Goal: Task Accomplishment & Management: Manage account settings

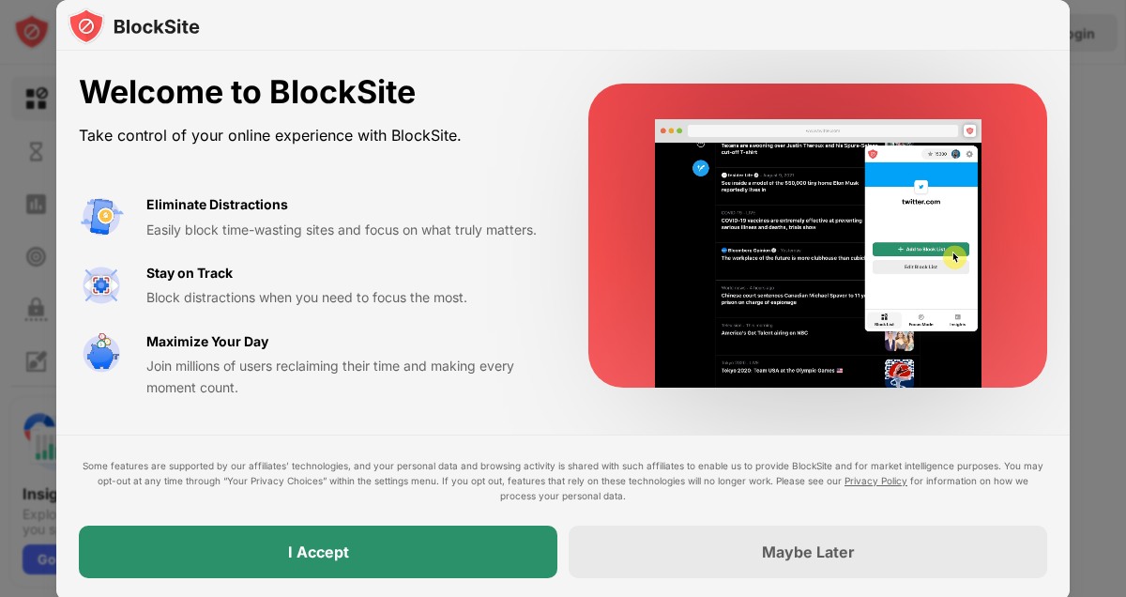
click at [382, 551] on div "I Accept" at bounding box center [318, 551] width 478 height 53
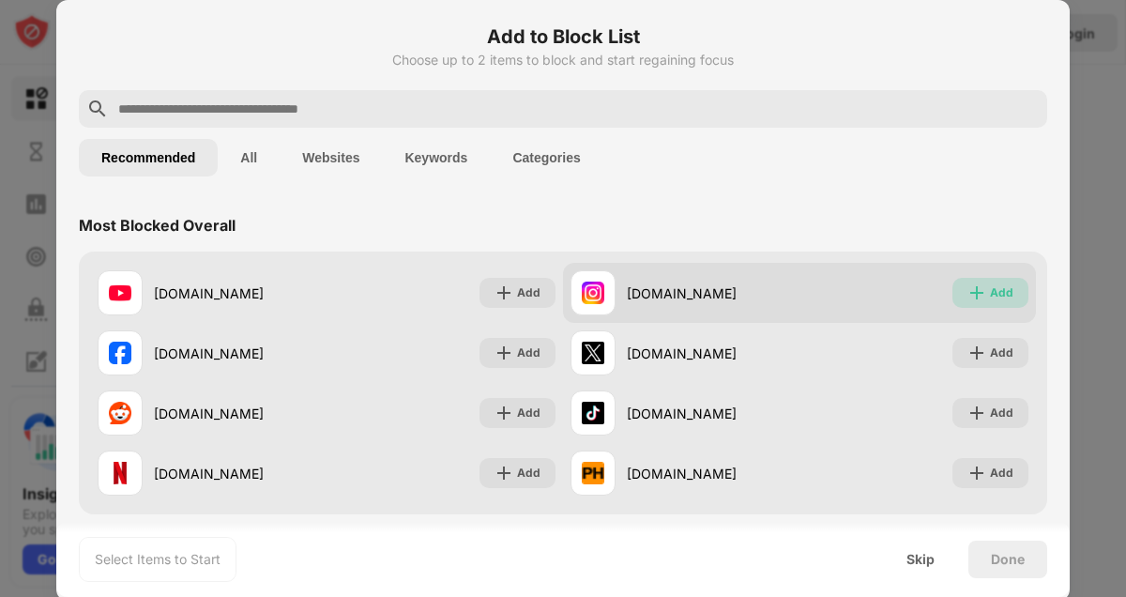
click at [1000, 296] on div "Add" at bounding box center [1001, 292] width 23 height 19
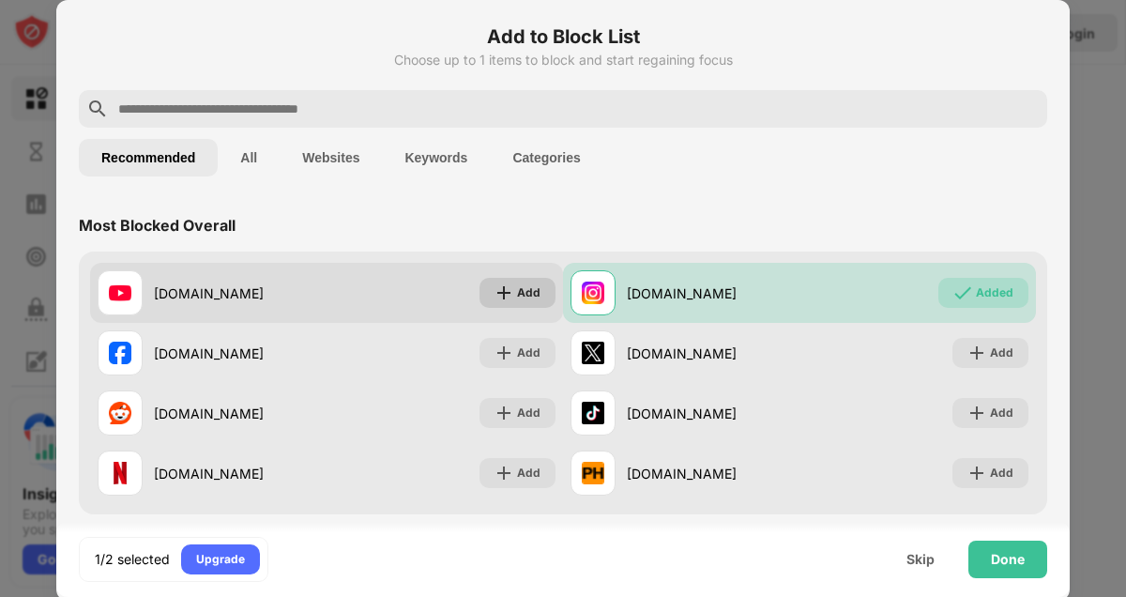
click at [530, 288] on div "Add" at bounding box center [528, 292] width 23 height 19
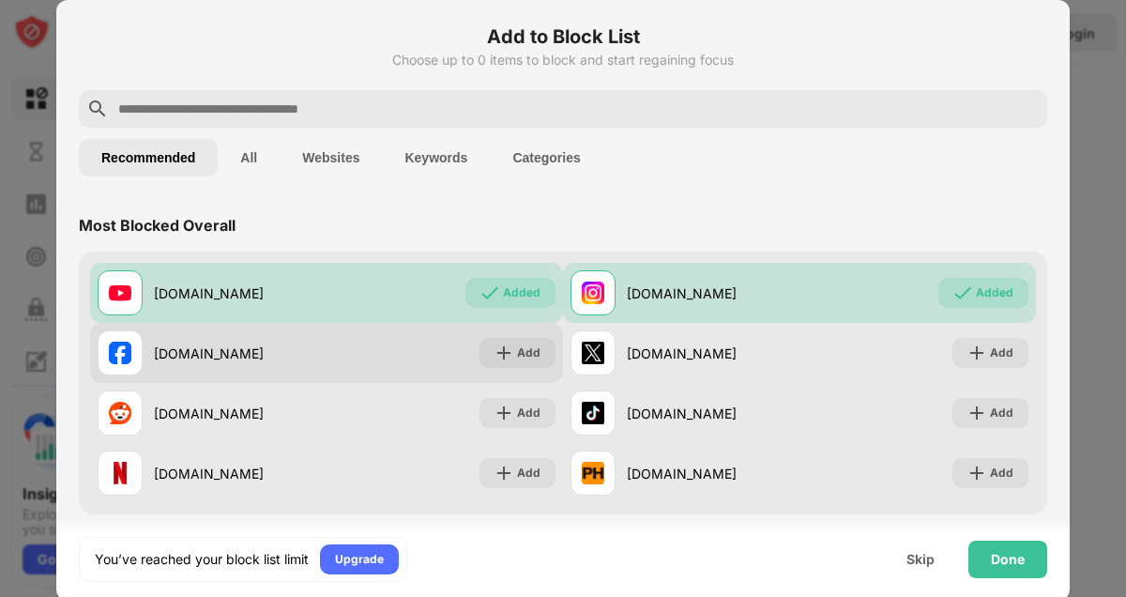
click at [533, 353] on div "Add" at bounding box center [528, 352] width 23 height 19
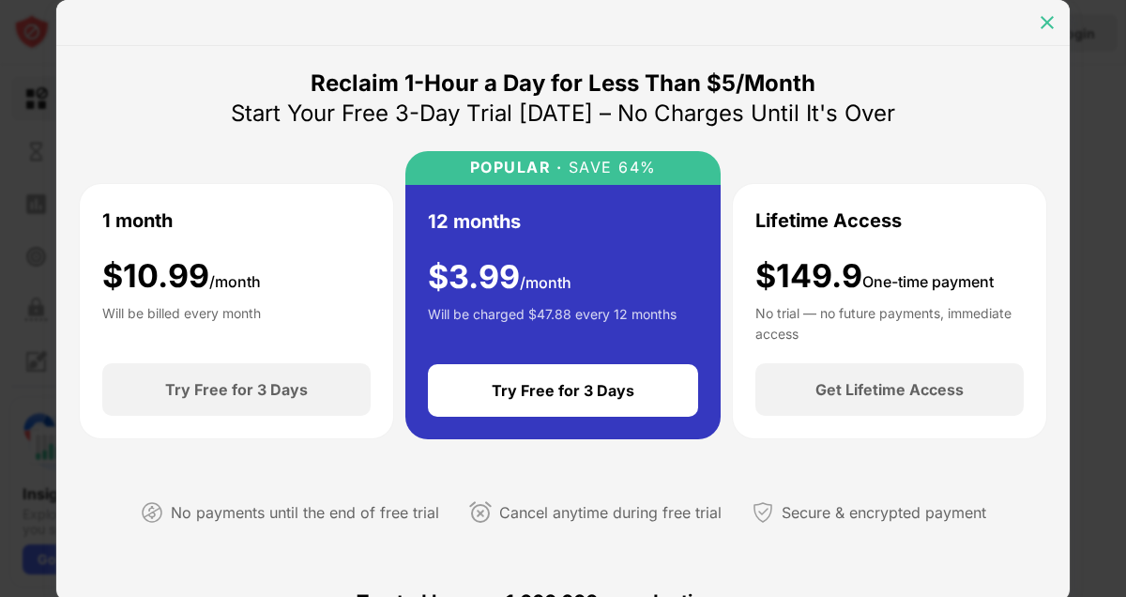
click at [1049, 9] on div at bounding box center [1047, 23] width 30 height 30
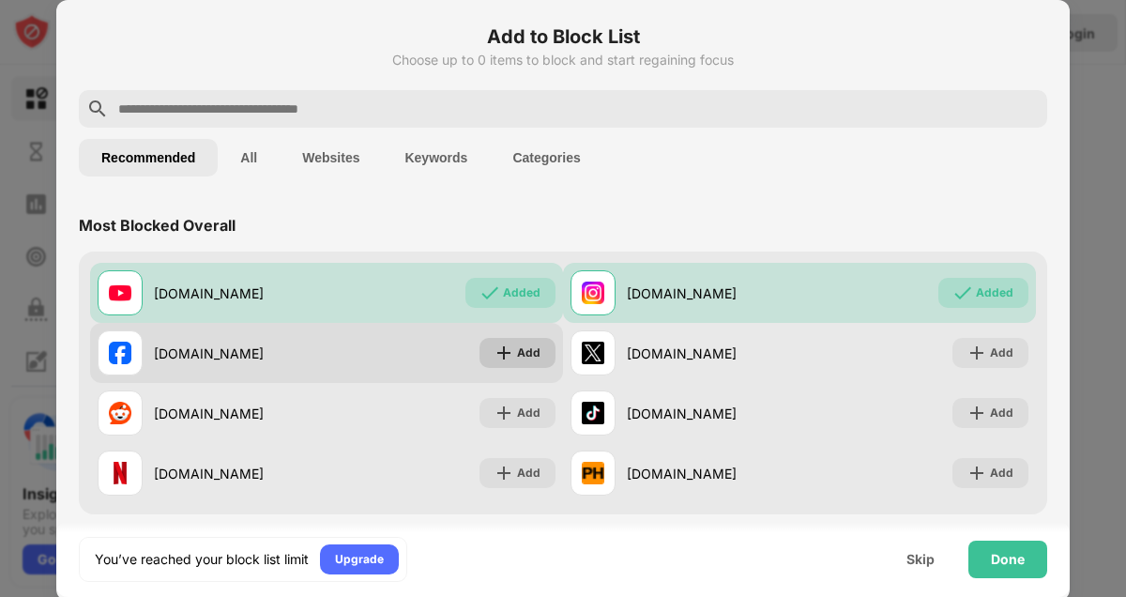
click at [510, 359] on img at bounding box center [503, 352] width 19 height 19
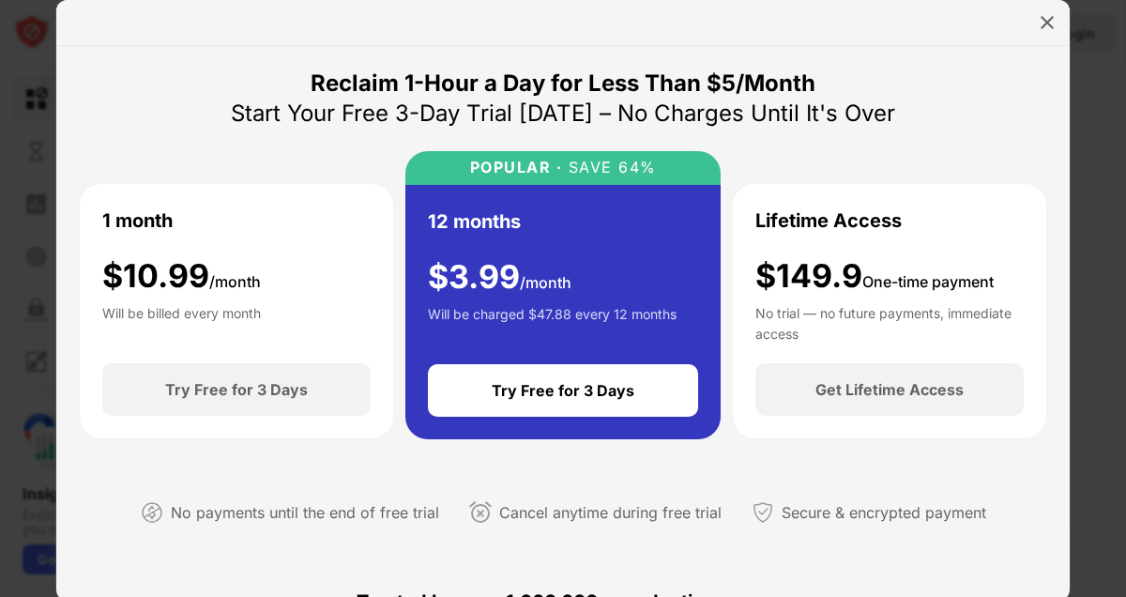
click at [1049, 25] on img at bounding box center [1046, 22] width 19 height 19
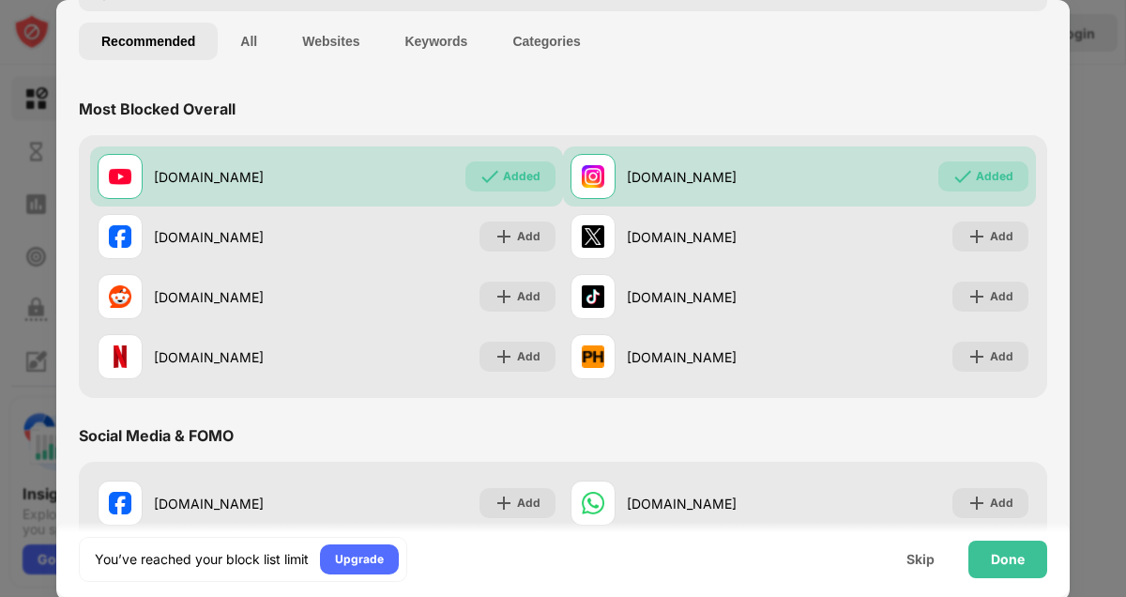
scroll to position [95, 0]
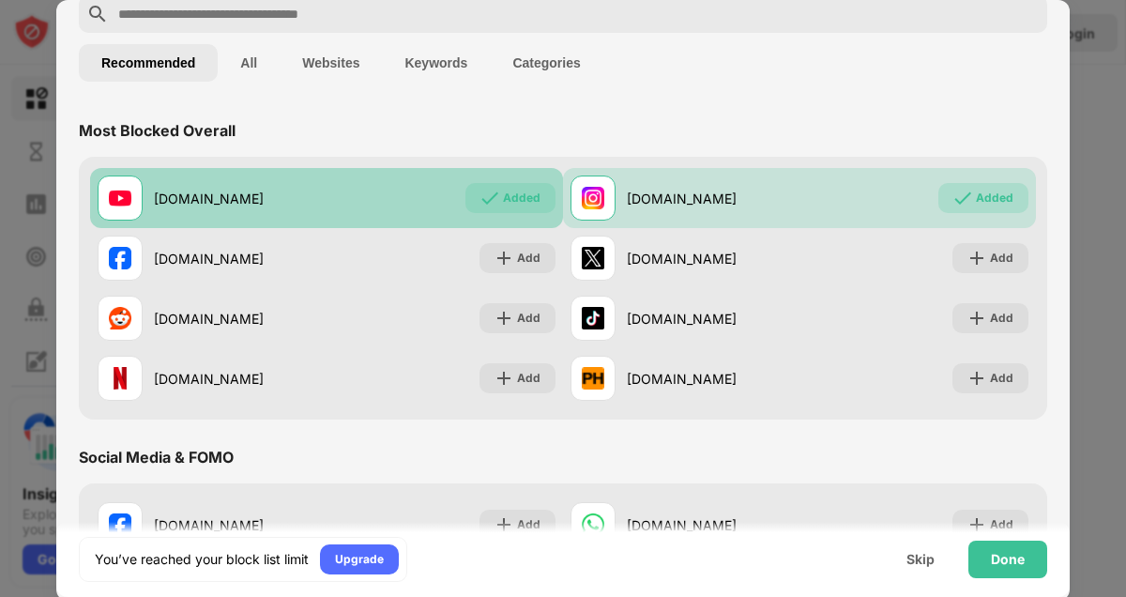
click at [528, 198] on div "Added" at bounding box center [522, 198] width 38 height 19
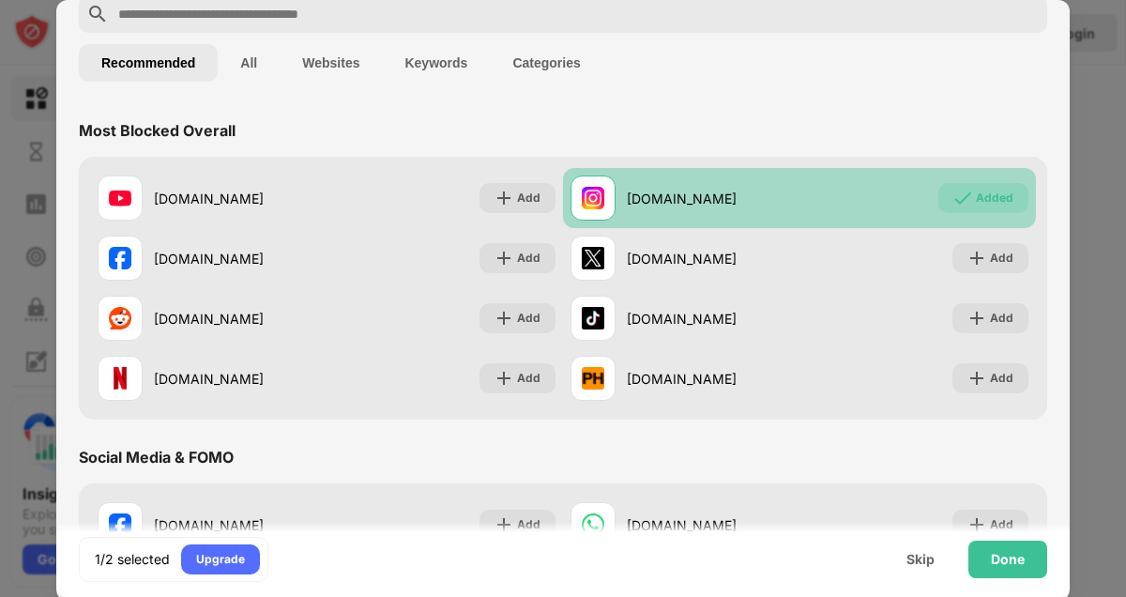
click at [1004, 204] on div "Added" at bounding box center [995, 198] width 38 height 19
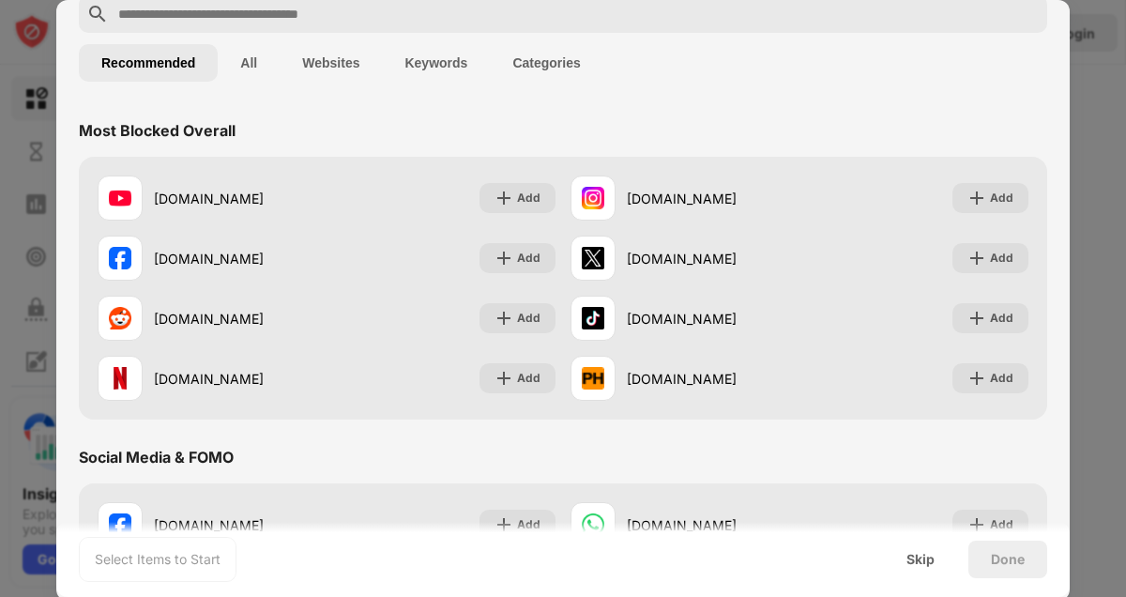
click at [245, 72] on button "All" at bounding box center [249, 63] width 62 height 38
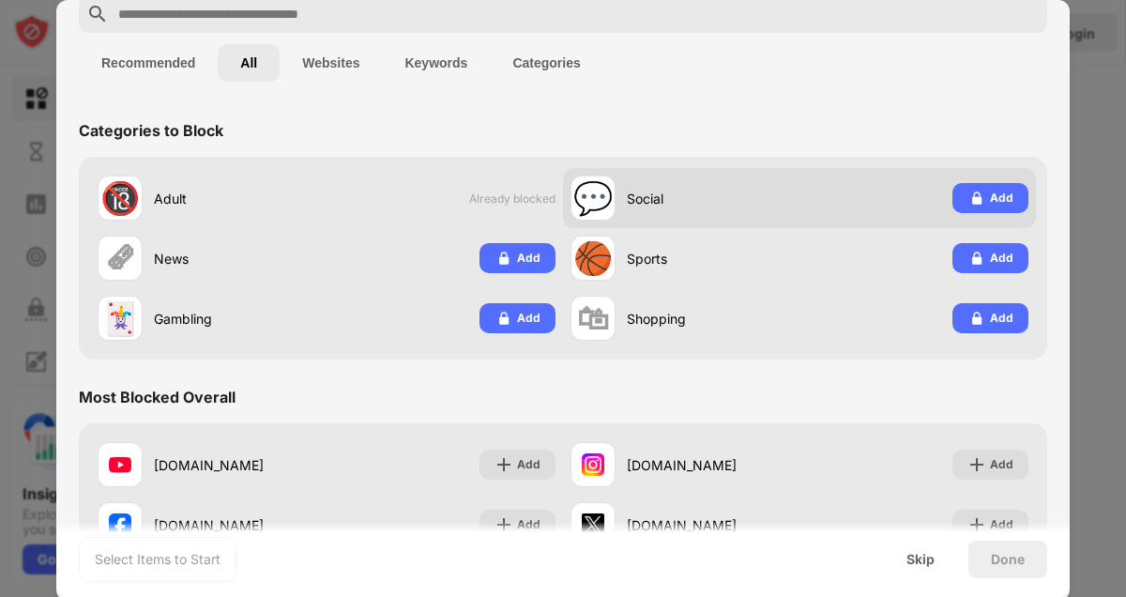
scroll to position [0, 0]
click at [976, 195] on img at bounding box center [976, 198] width 19 height 19
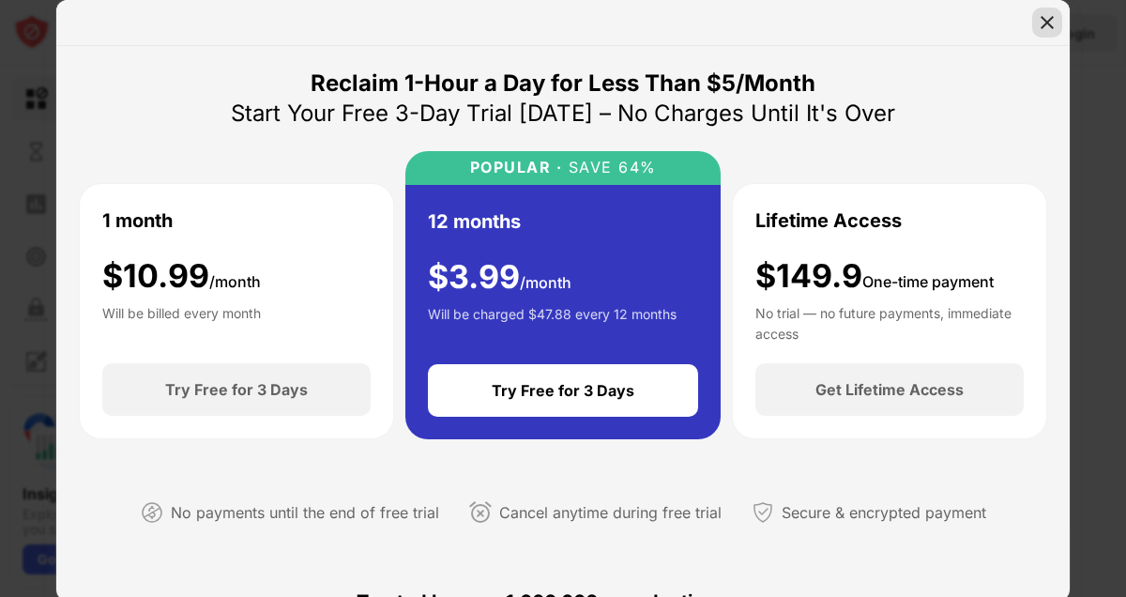
click at [1050, 26] on img at bounding box center [1046, 22] width 19 height 19
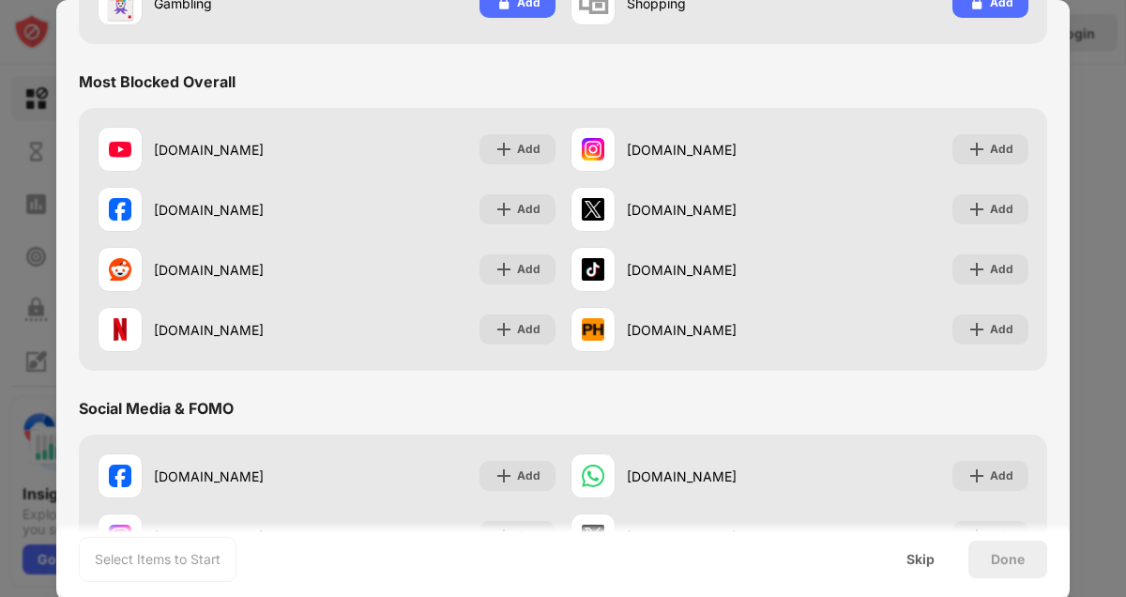
scroll to position [472, 0]
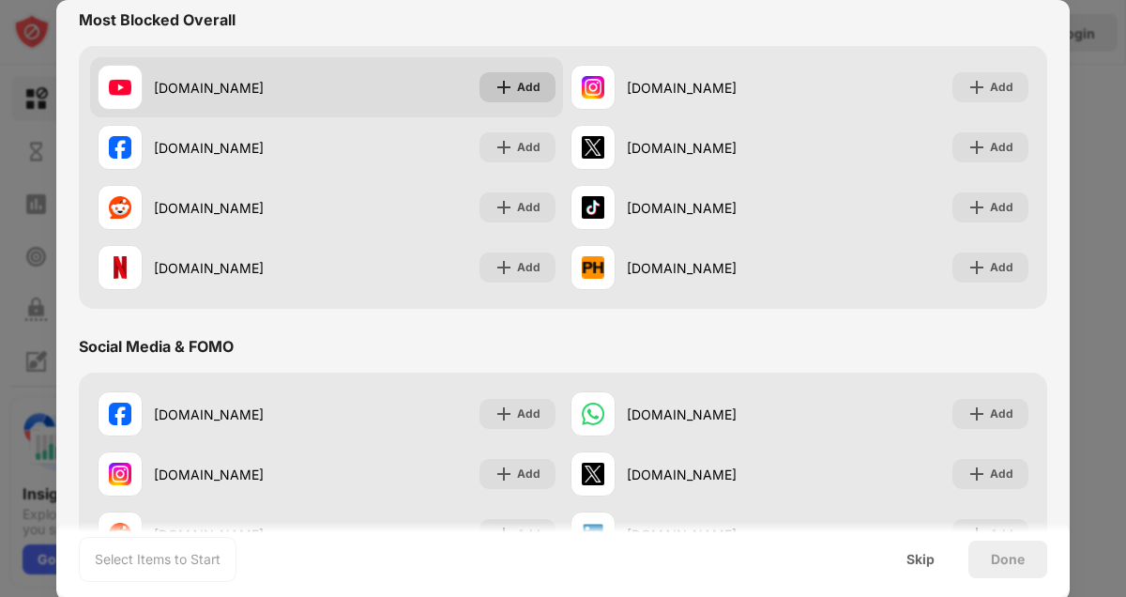
click at [536, 80] on div "Add" at bounding box center [528, 87] width 23 height 19
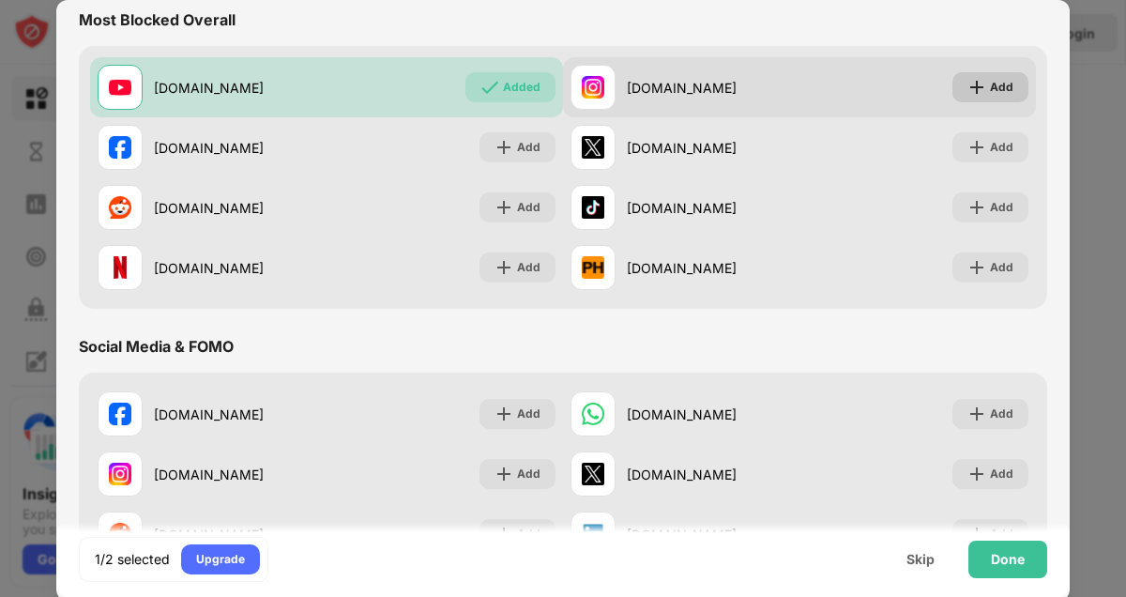
click at [1005, 81] on div "Add" at bounding box center [1001, 87] width 23 height 19
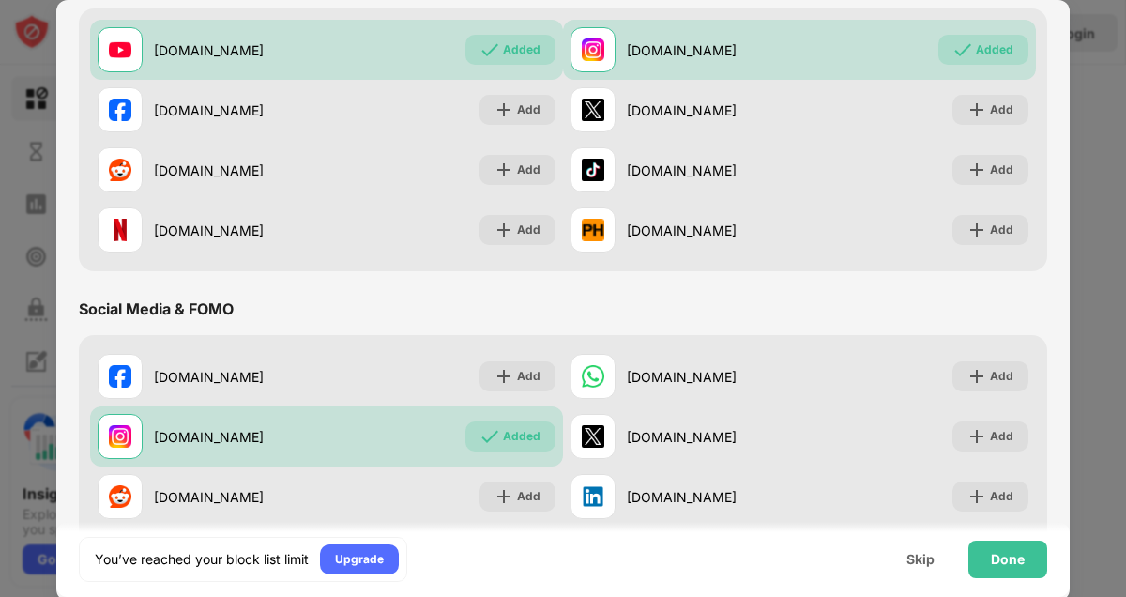
scroll to position [533, 0]
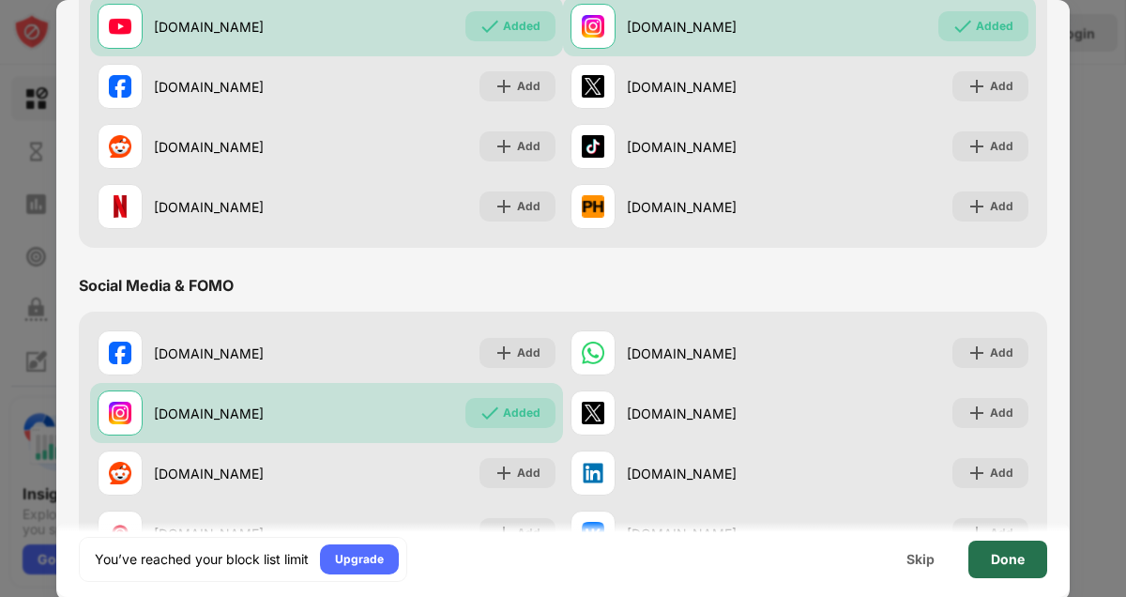
click at [999, 557] on div "Done" at bounding box center [1008, 559] width 34 height 15
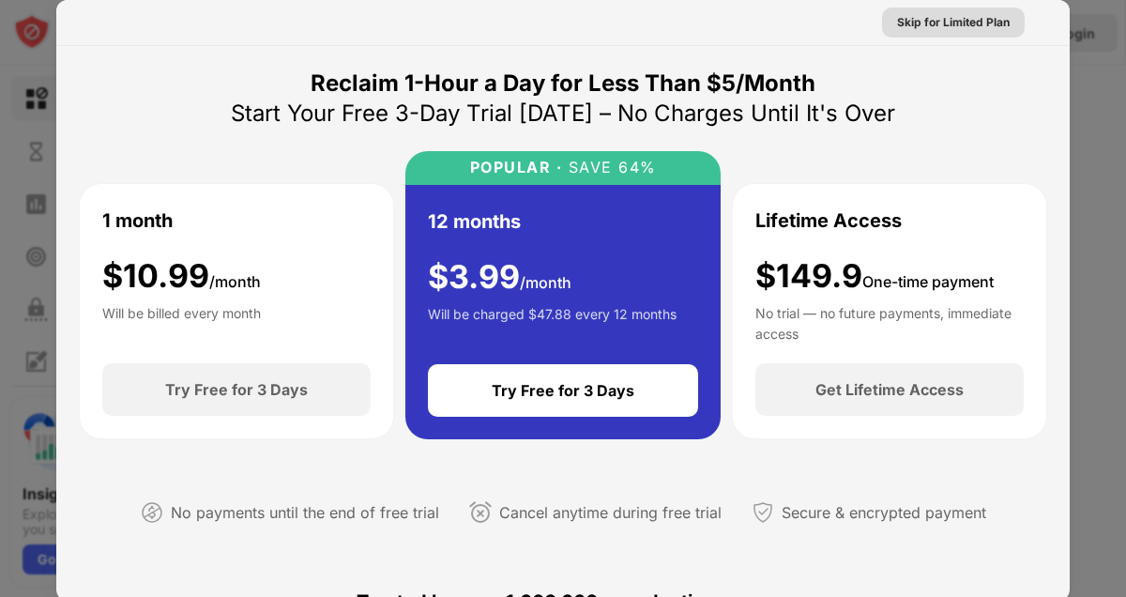
click at [969, 13] on div "Skip for Limited Plan" at bounding box center [953, 22] width 113 height 19
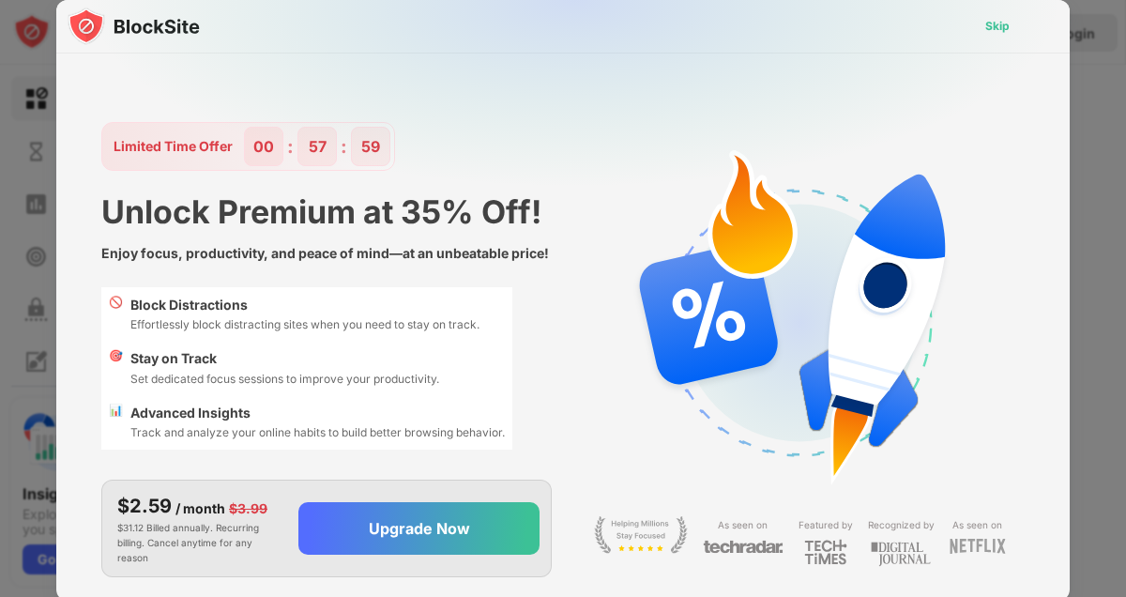
click at [985, 21] on div "Skip" at bounding box center [997, 26] width 24 height 19
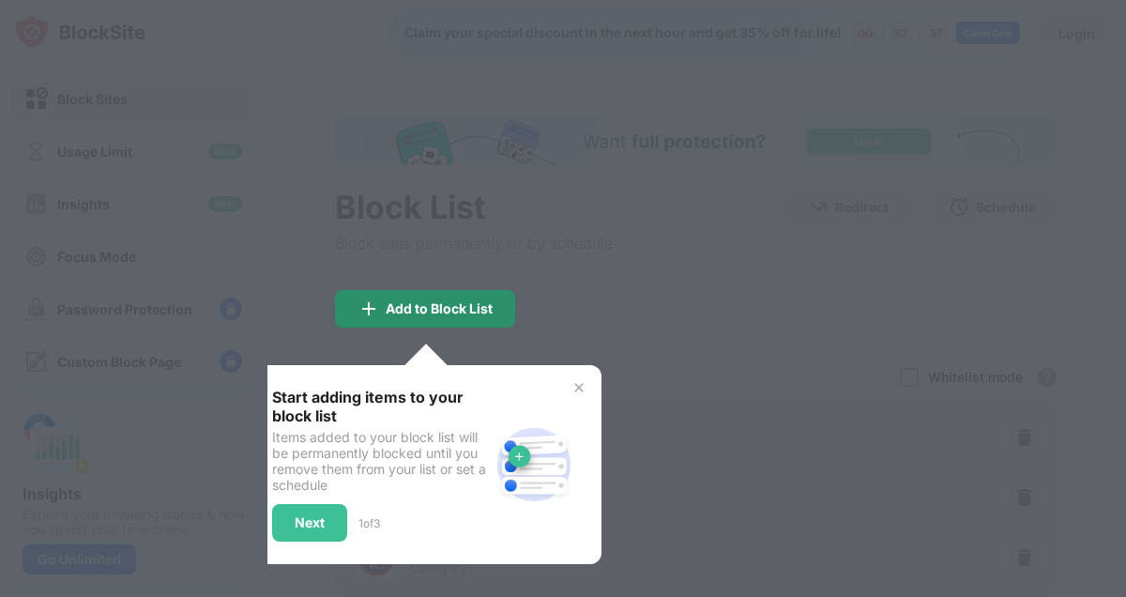
click at [476, 301] on div "Add to Block List" at bounding box center [439, 308] width 107 height 15
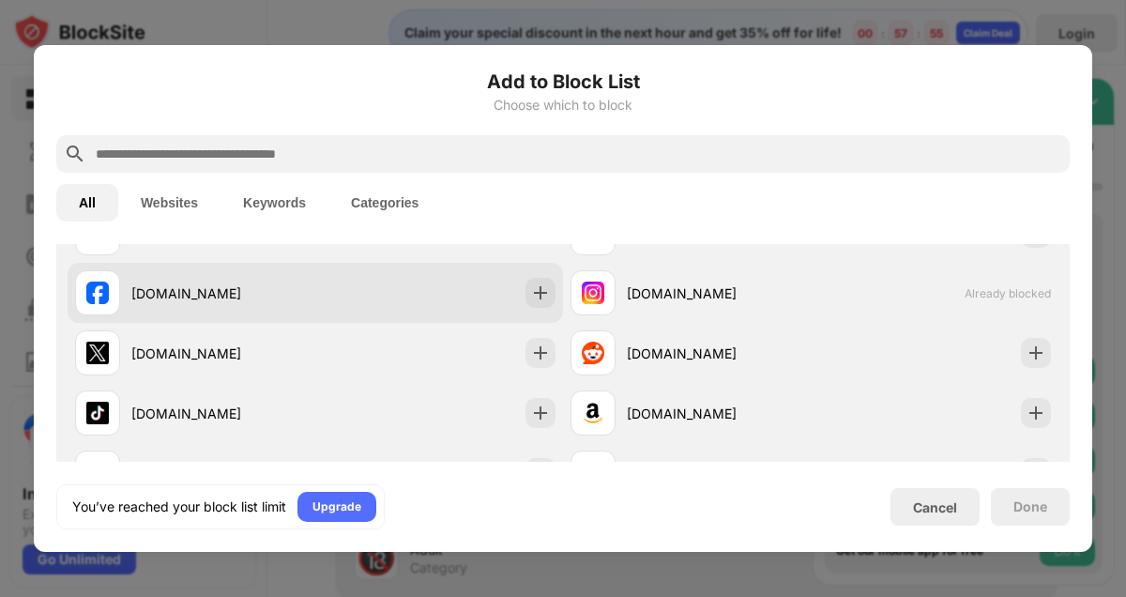
scroll to position [375, 0]
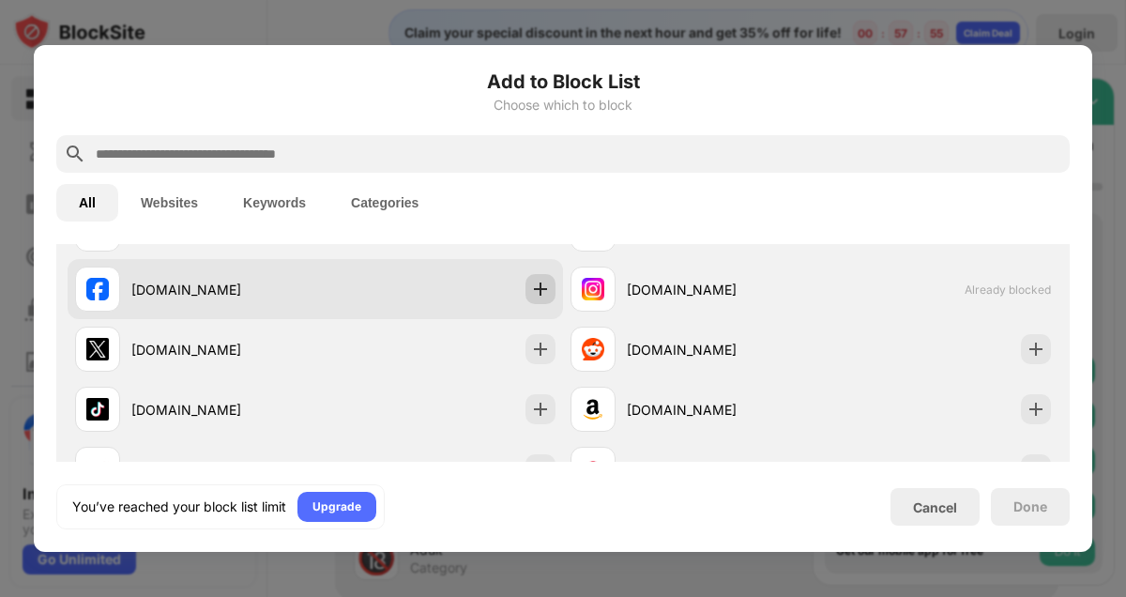
click at [550, 297] on div at bounding box center [540, 289] width 30 height 30
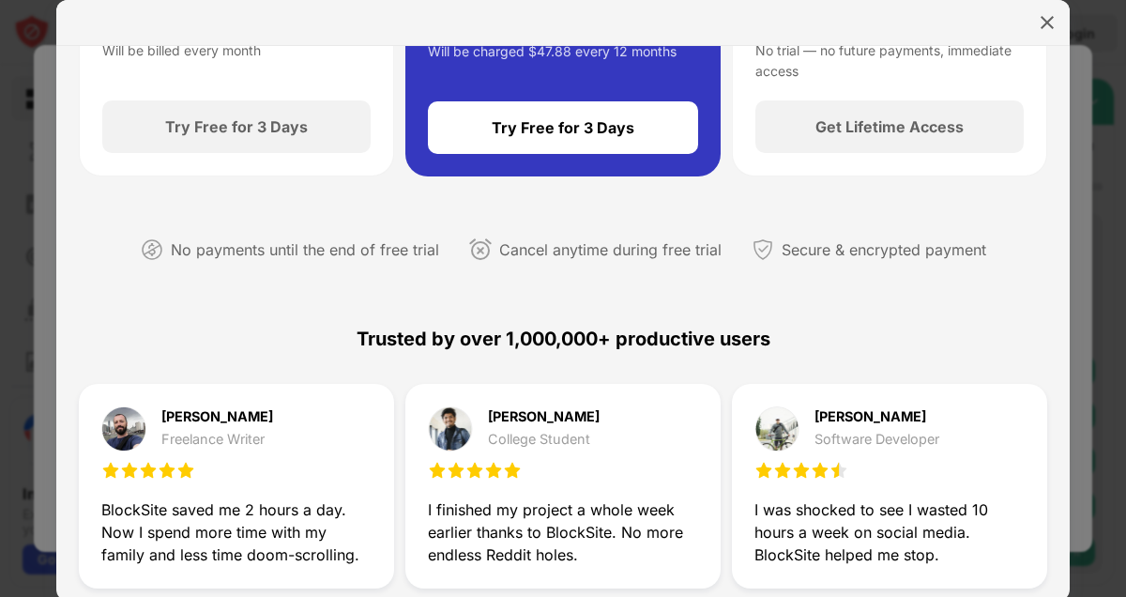
scroll to position [138, 0]
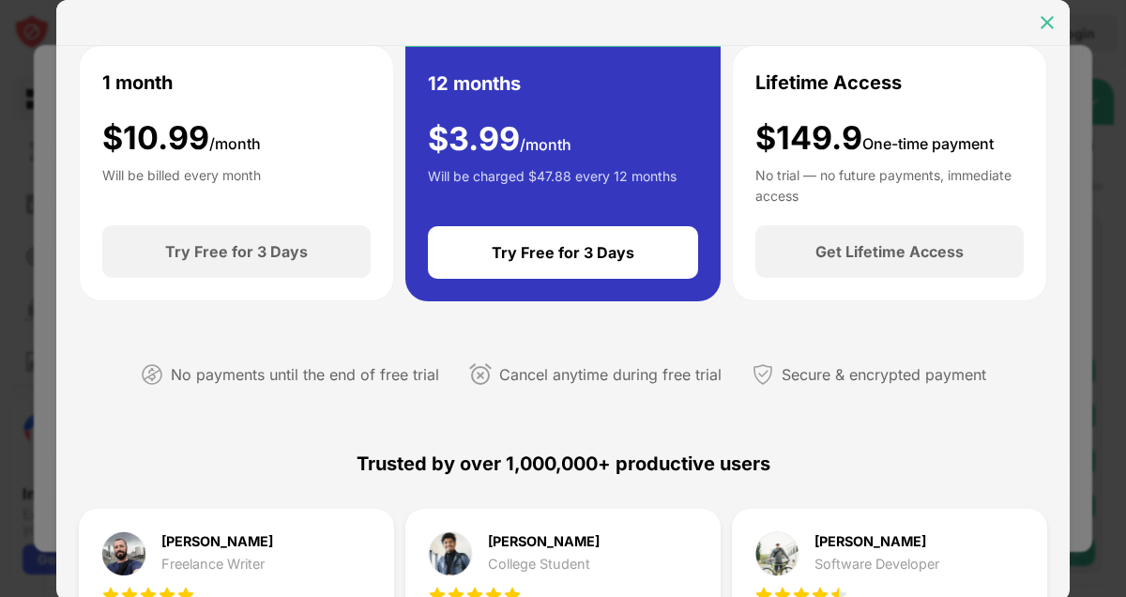
click at [1053, 19] on img at bounding box center [1046, 22] width 19 height 19
